Goal: Task Accomplishment & Management: Use online tool/utility

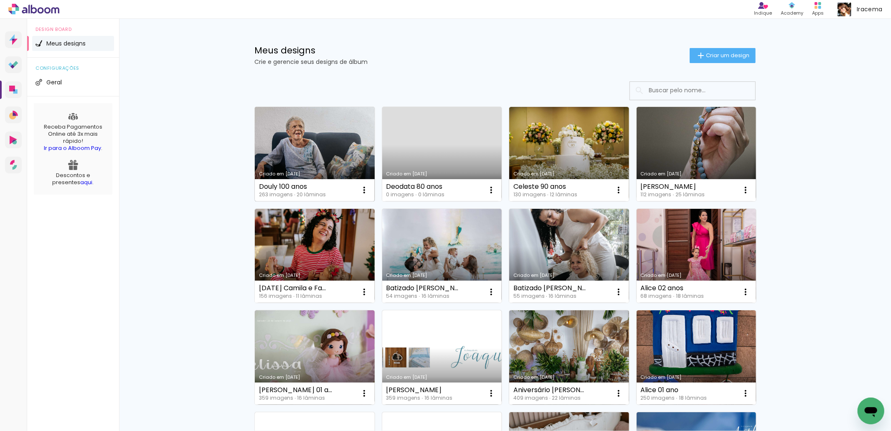
click at [331, 130] on link "Criado em [DATE]" at bounding box center [315, 154] width 120 height 94
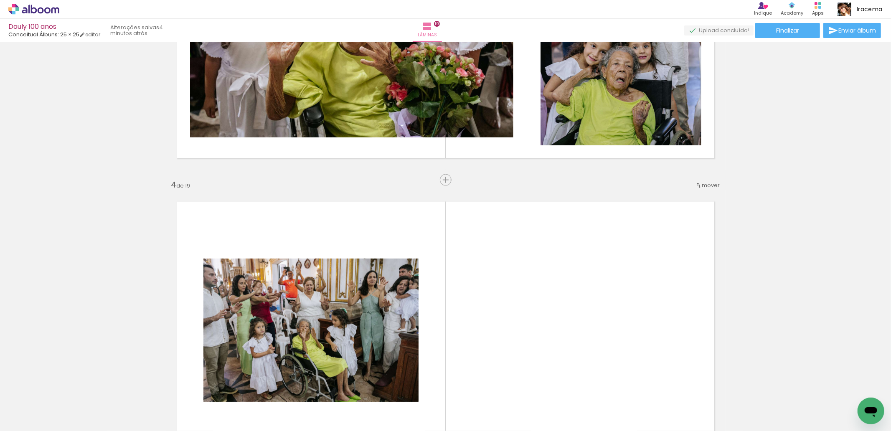
scroll to position [748, 0]
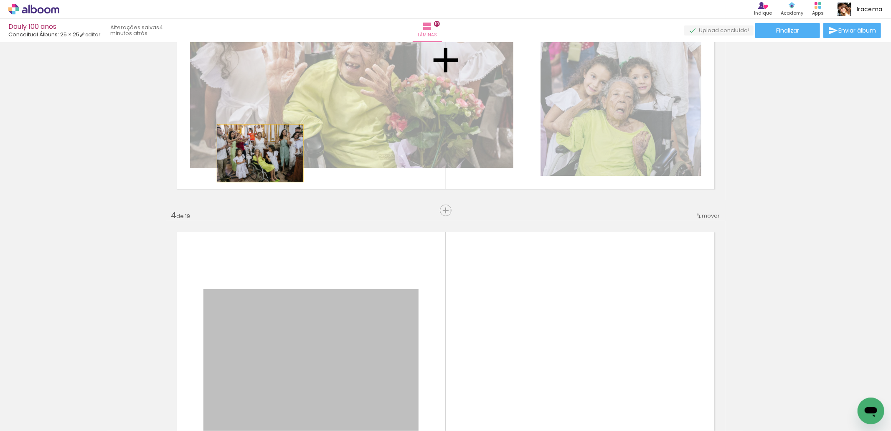
drag, startPoint x: 336, startPoint y: 325, endPoint x: 257, endPoint y: 153, distance: 189.4
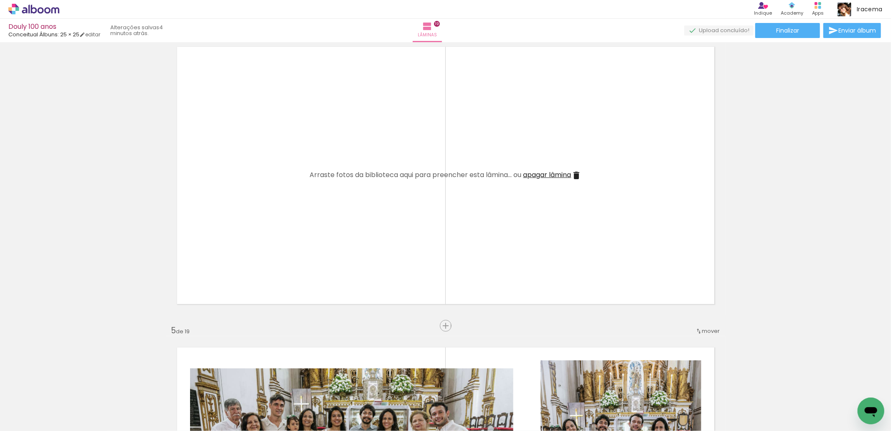
scroll to position [887, 0]
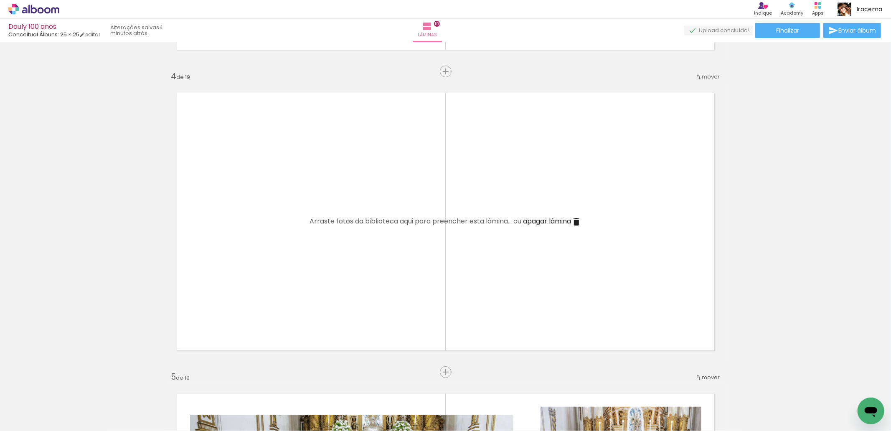
click at [549, 221] on span "apagar lâmina" at bounding box center [548, 221] width 48 height 10
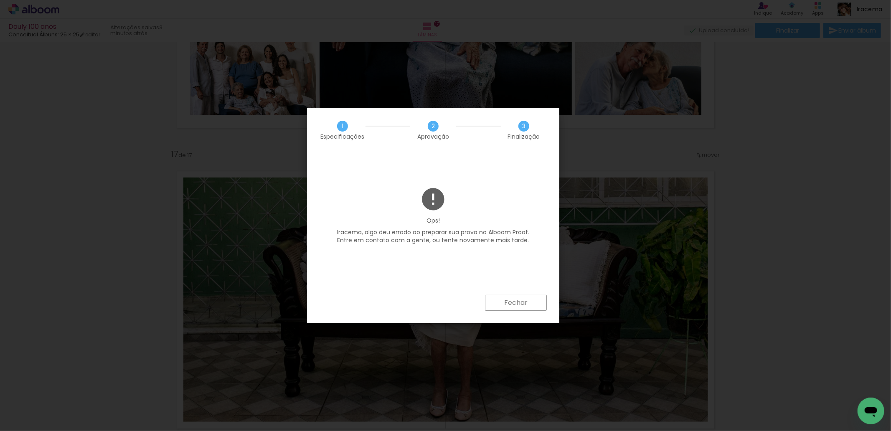
scroll to position [0, 8189]
click at [528, 300] on paper-button "Fechar" at bounding box center [516, 303] width 62 height 16
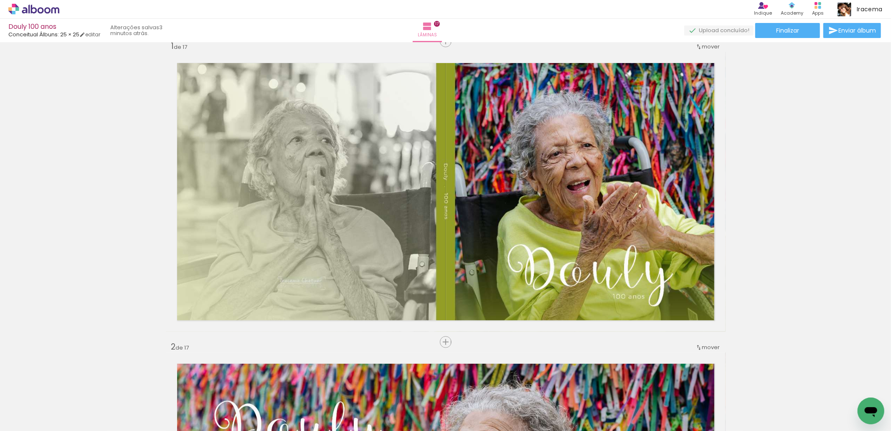
scroll to position [0, 0]
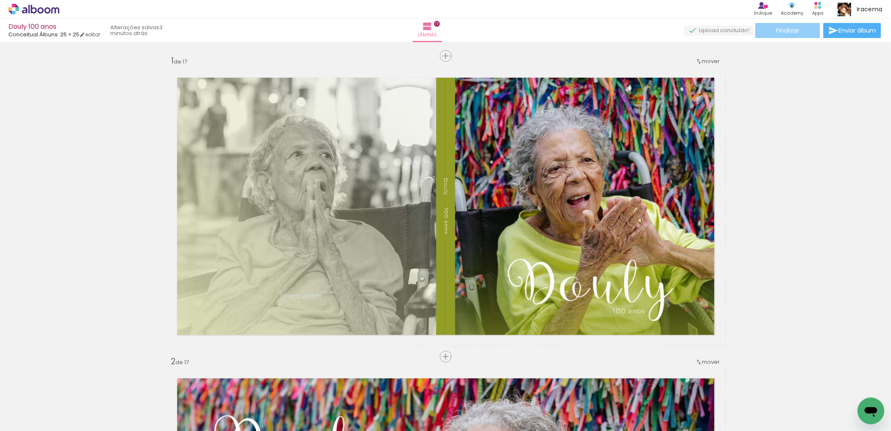
click at [784, 28] on span "Finalizar" at bounding box center [787, 31] width 23 height 6
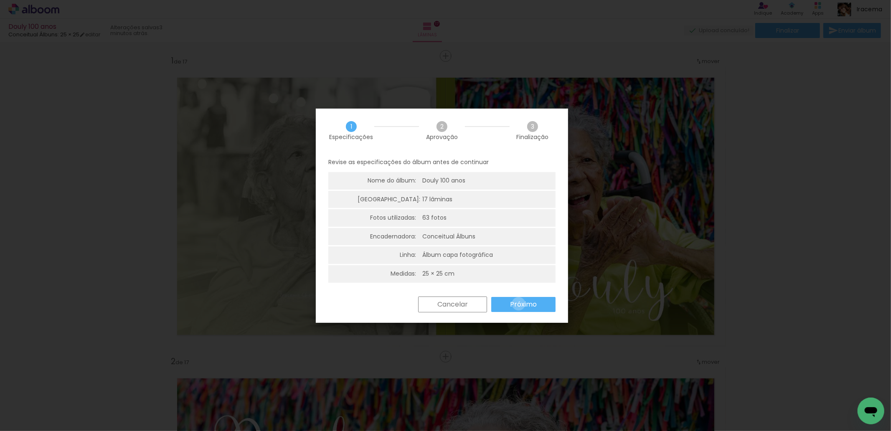
click at [0, 0] on slot "Próximo" at bounding box center [0, 0] width 0 height 0
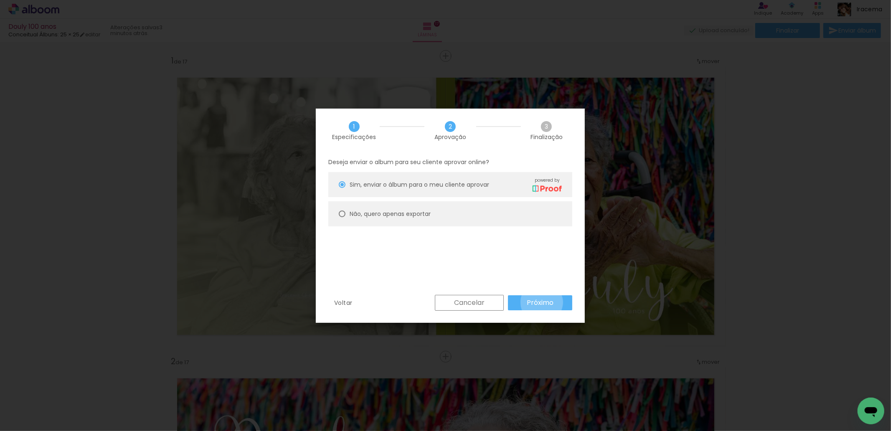
click at [0, 0] on slot "Próximo" at bounding box center [0, 0] width 0 height 0
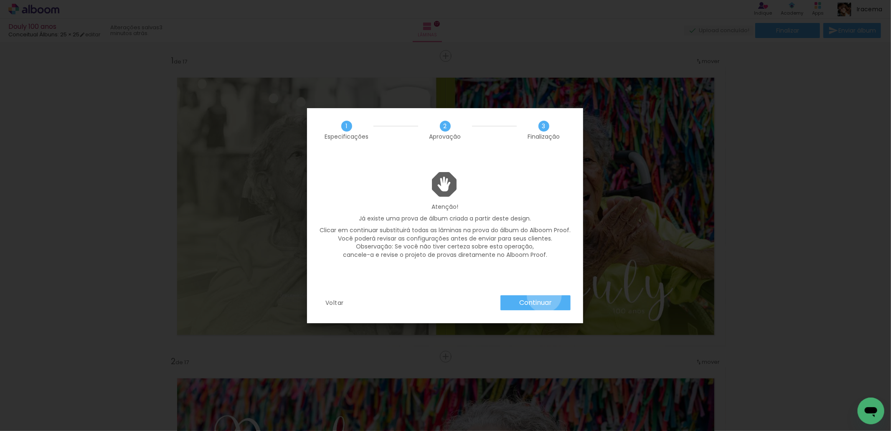
click at [545, 295] on paper-button "Continuar" at bounding box center [536, 302] width 70 height 15
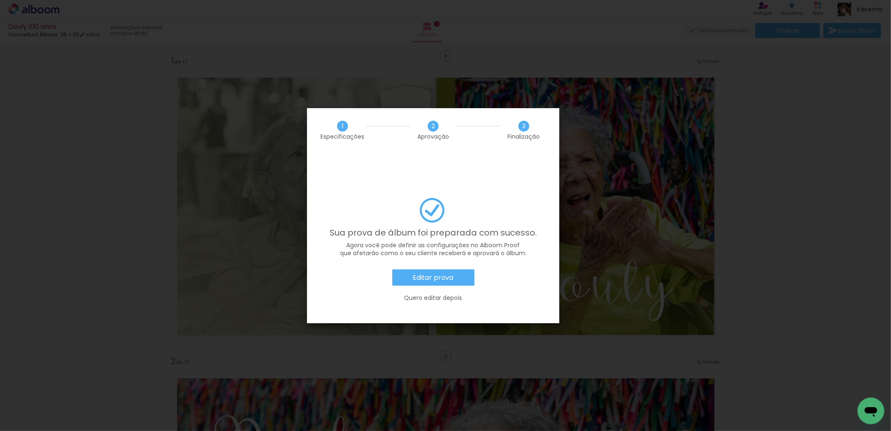
scroll to position [0, 8189]
click at [0, 0] on slot "Editar prova" at bounding box center [0, 0] width 0 height 0
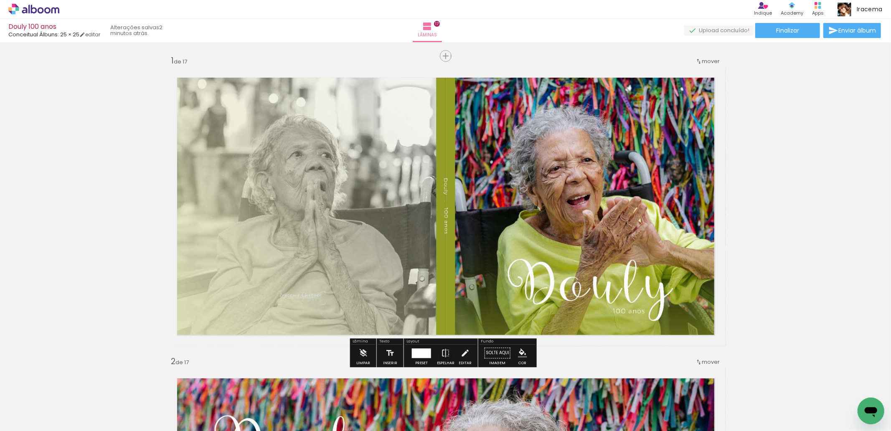
scroll to position [0, 8189]
